Goal: Find specific page/section

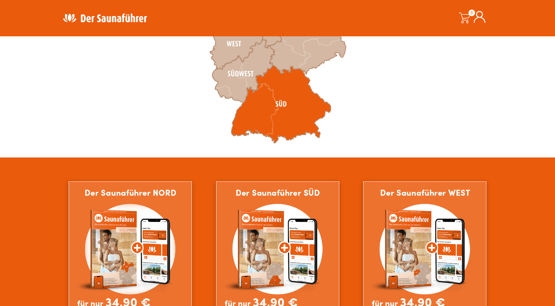
scroll to position [330, 0]
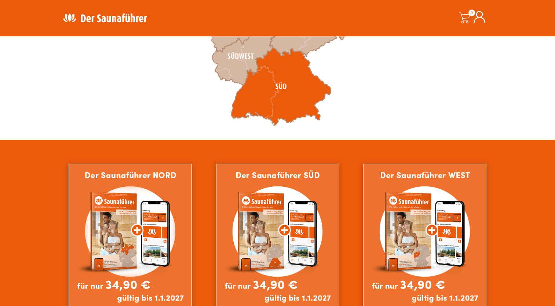
click at [284, 96] on icon at bounding box center [281, 87] width 100 height 78
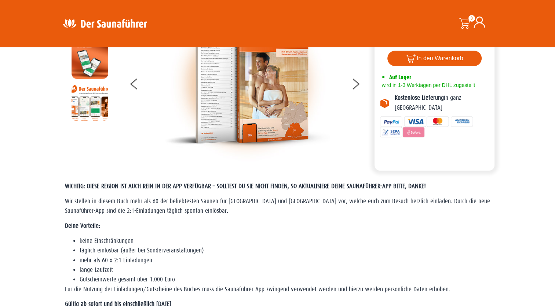
scroll to position [110, 0]
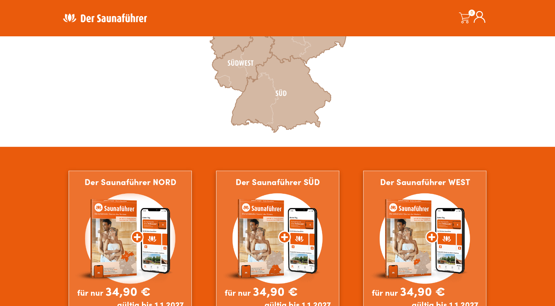
scroll to position [330, 0]
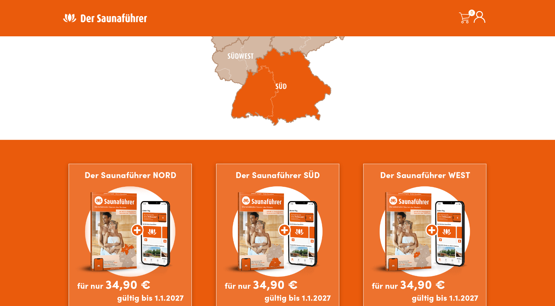
click at [273, 85] on icon at bounding box center [281, 87] width 100 height 78
